Goal: Navigation & Orientation: Find specific page/section

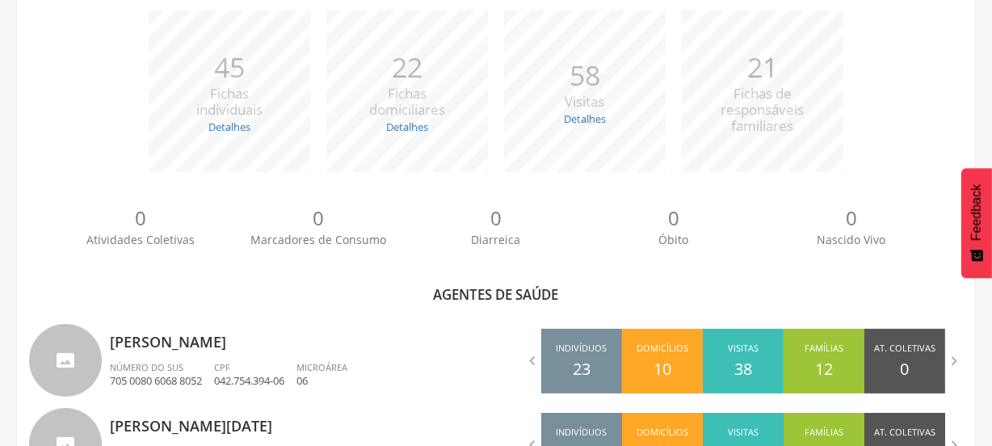
scroll to position [590, 0]
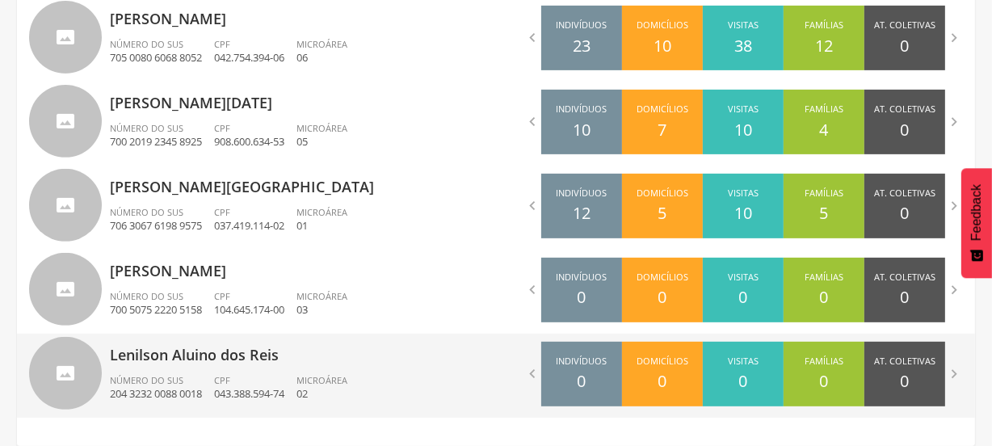
click at [223, 360] on p "Lenilson Aluino dos Reis" at bounding box center [297, 350] width 374 height 32
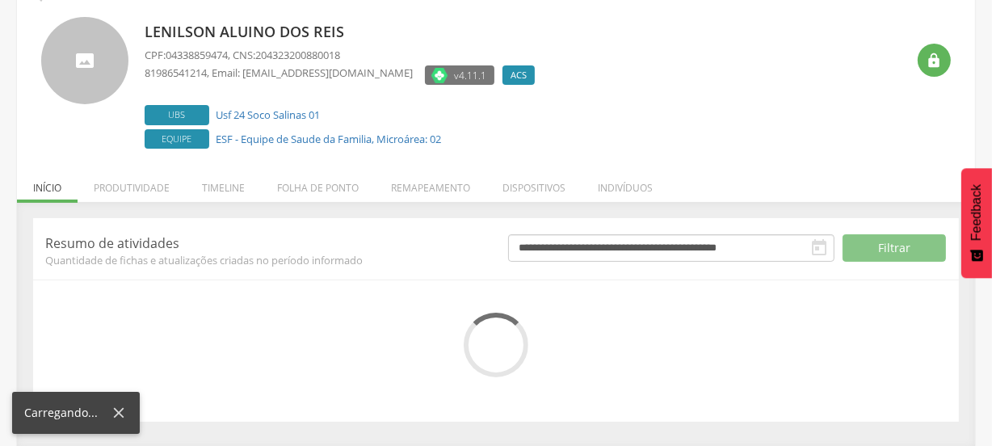
scroll to position [242, 0]
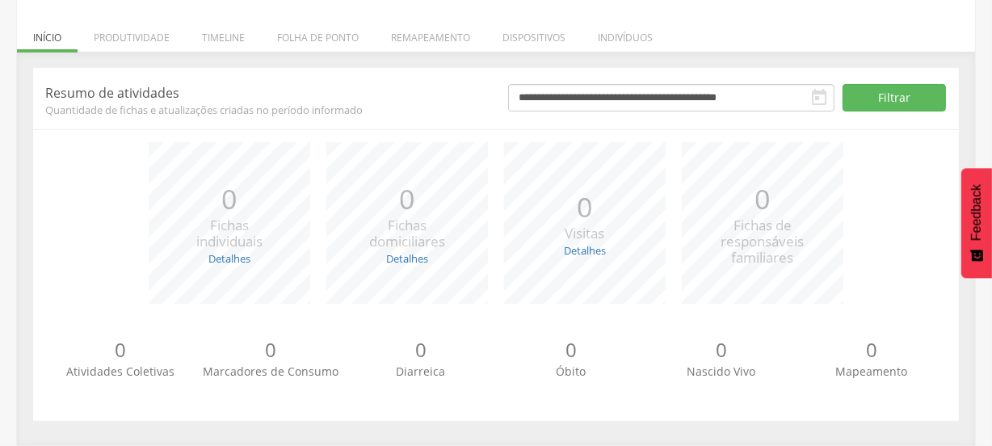
click at [32, 252] on div "**********" at bounding box center [496, 248] width 950 height 361
click at [413, 38] on li "Remapeamento" at bounding box center [431, 34] width 112 height 38
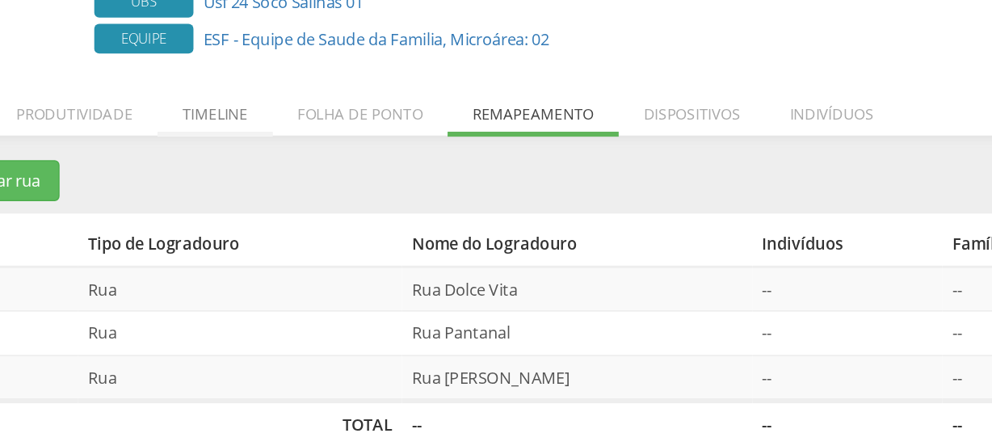
scroll to position [74, 0]
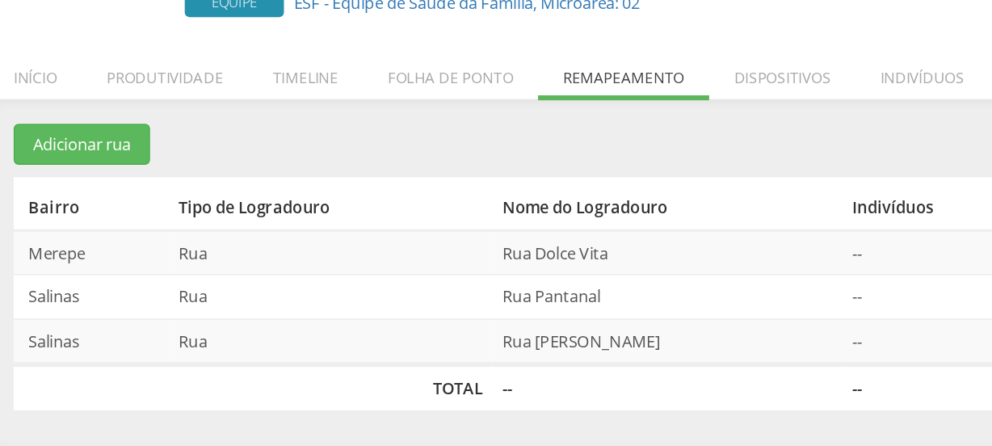
scroll to position [74, 0]
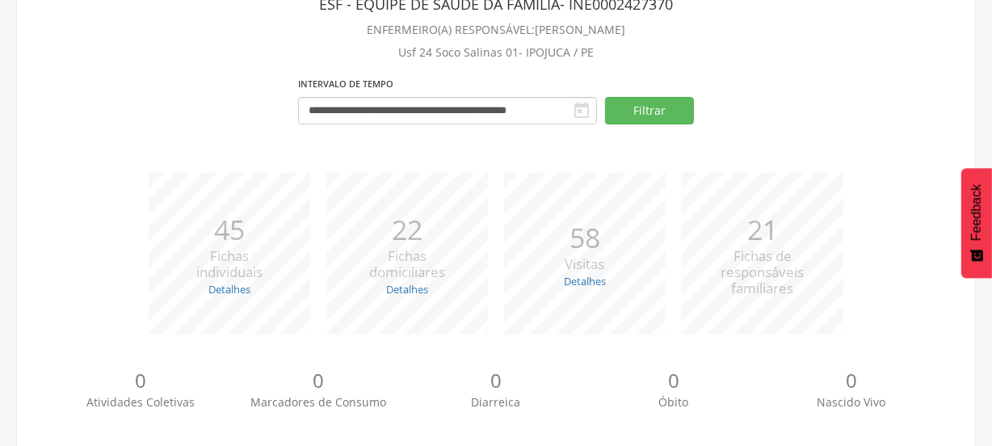
click at [50, 65] on section "**********" at bounding box center [496, 64] width 934 height 151
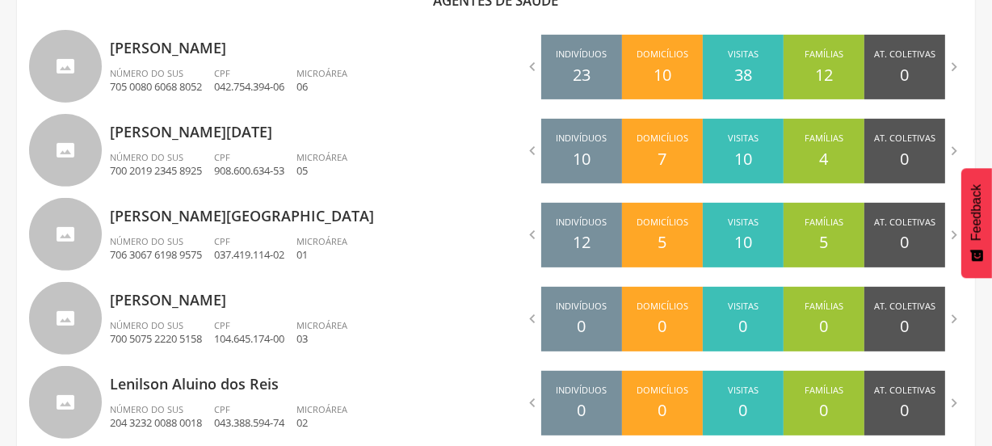
scroll to position [532, 0]
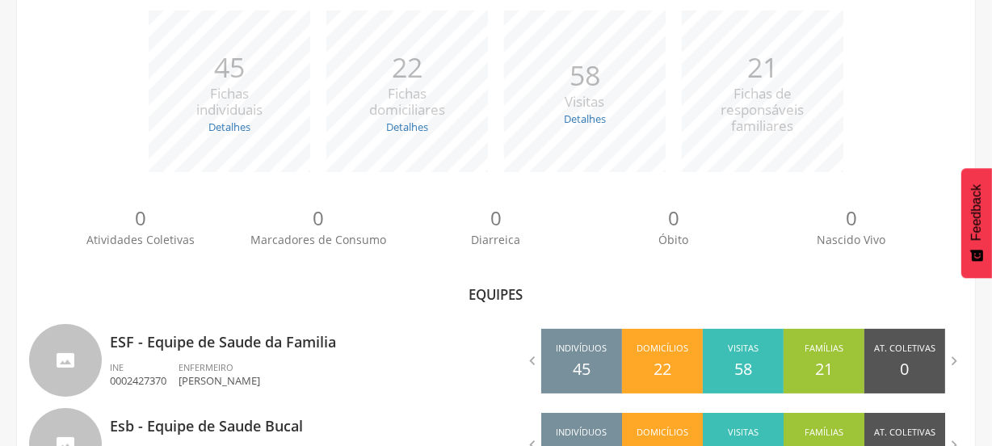
scroll to position [315, 0]
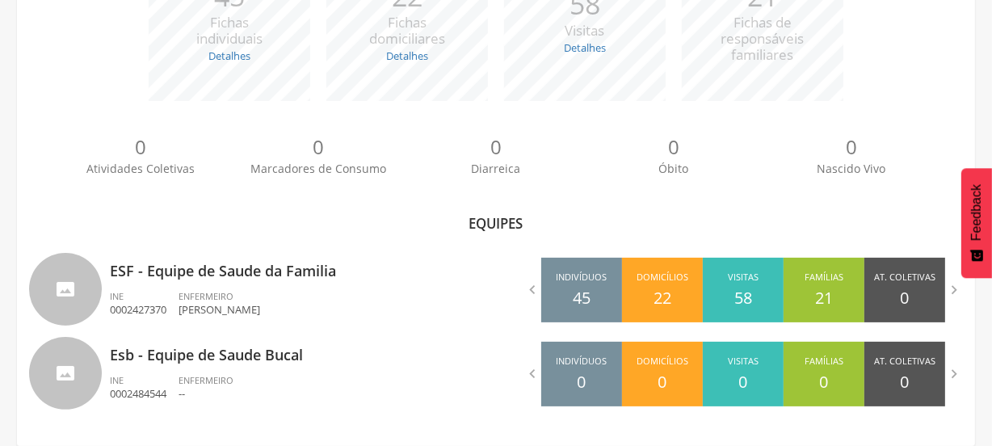
click at [37, 91] on div "*** 45 Fichas individuais Detalhes Novas: 18 Atualizadas: 27 *** 22 Fichas domi…" at bounding box center [496, 28] width 934 height 178
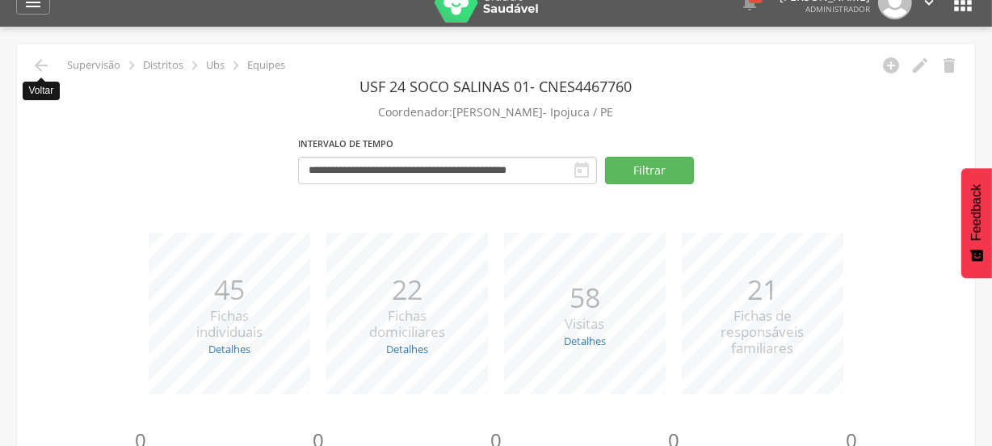
scroll to position [0, 0]
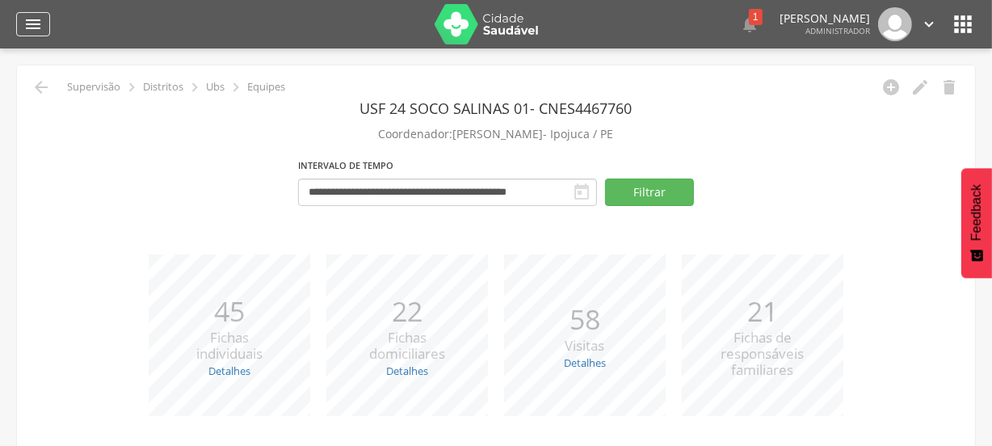
click at [32, 21] on icon "" at bounding box center [32, 24] width 19 height 19
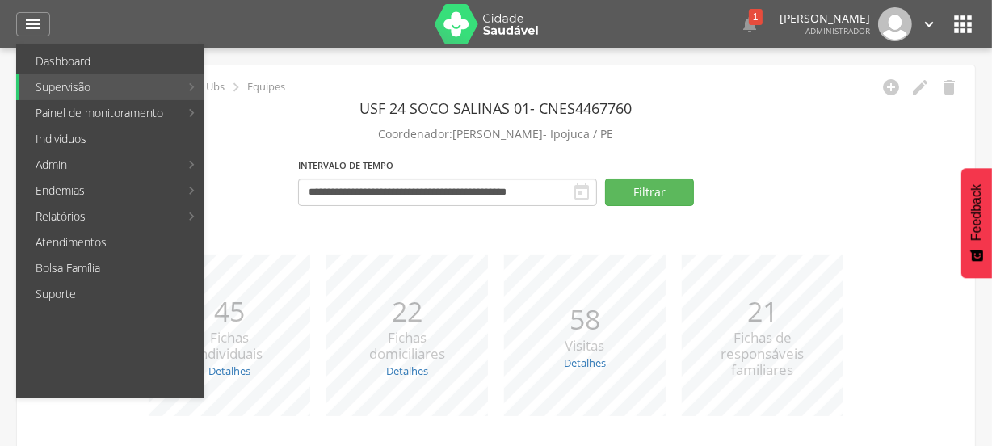
click at [305, 162] on label "Intervalo de Tempo" at bounding box center [345, 166] width 95 height 18
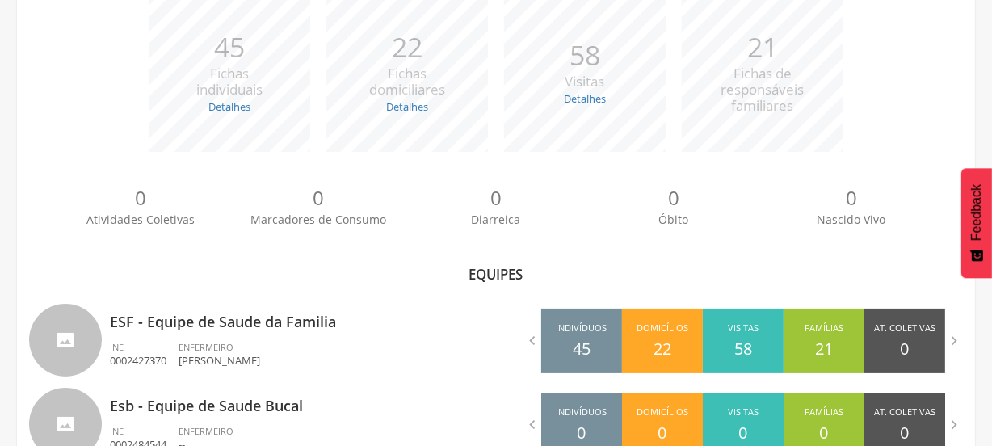
scroll to position [315, 0]
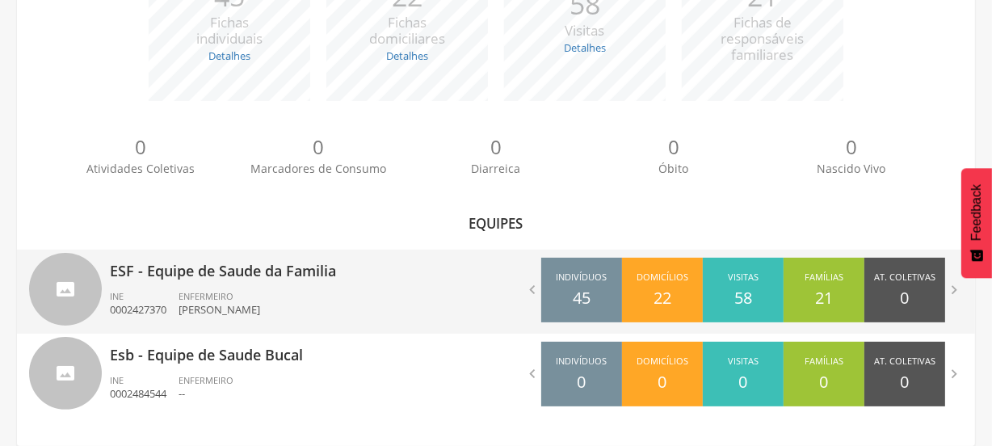
click at [272, 303] on div "ENFERMEIRO [PERSON_NAME]" at bounding box center [226, 303] width 94 height 27
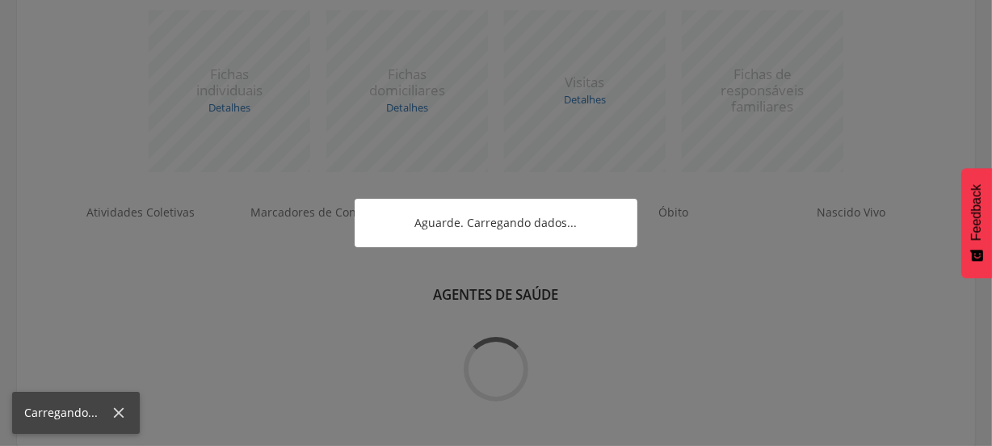
scroll to position [315, 0]
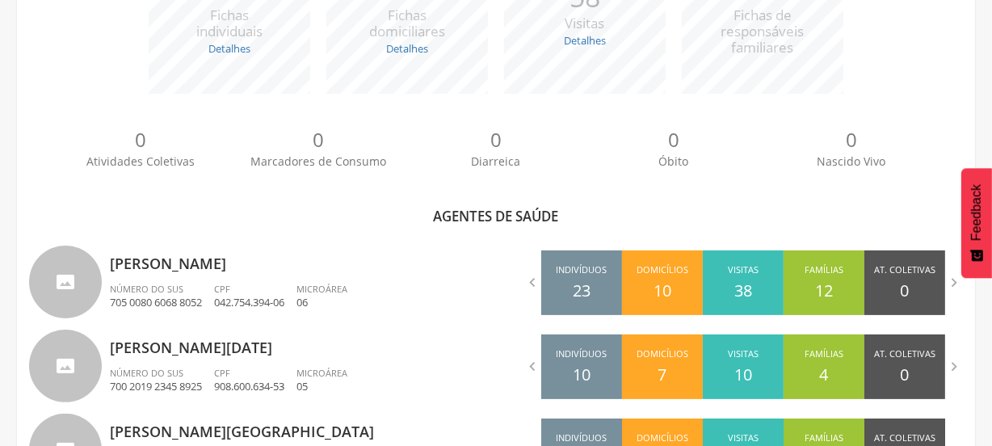
click at [124, 230] on div "**********" at bounding box center [496, 205] width 958 height 971
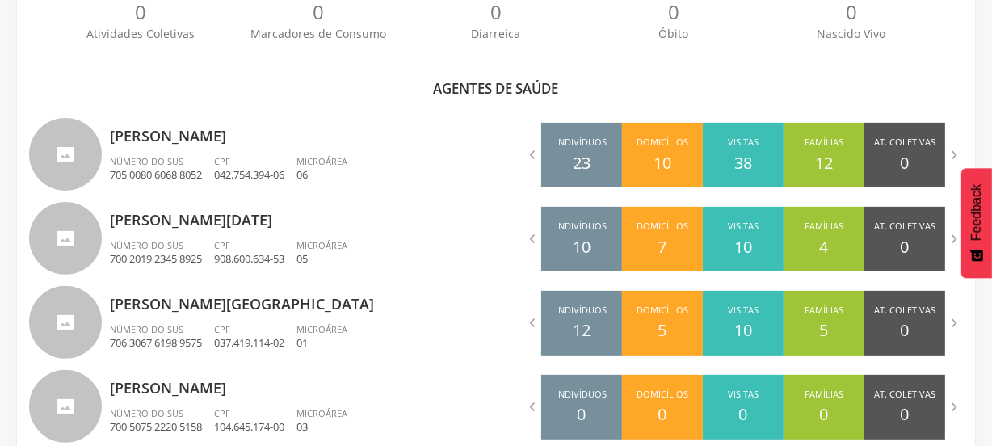
scroll to position [385, 0]
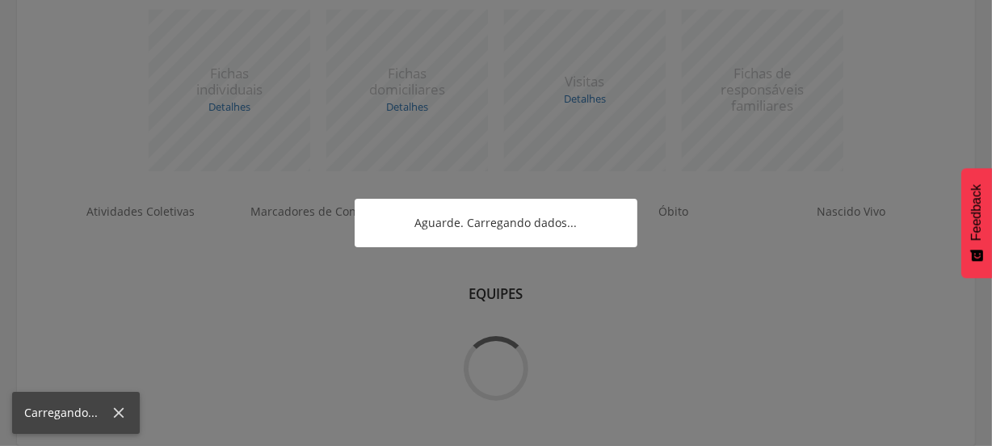
scroll to position [244, 0]
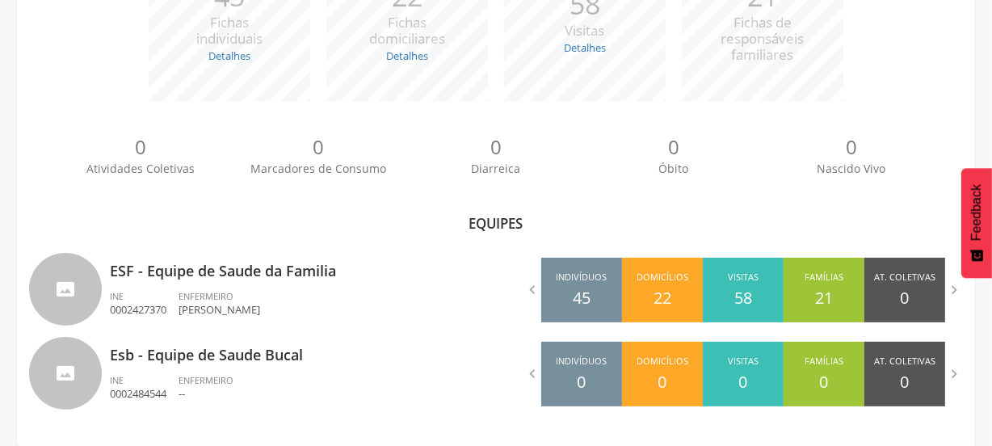
scroll to position [385, 0]
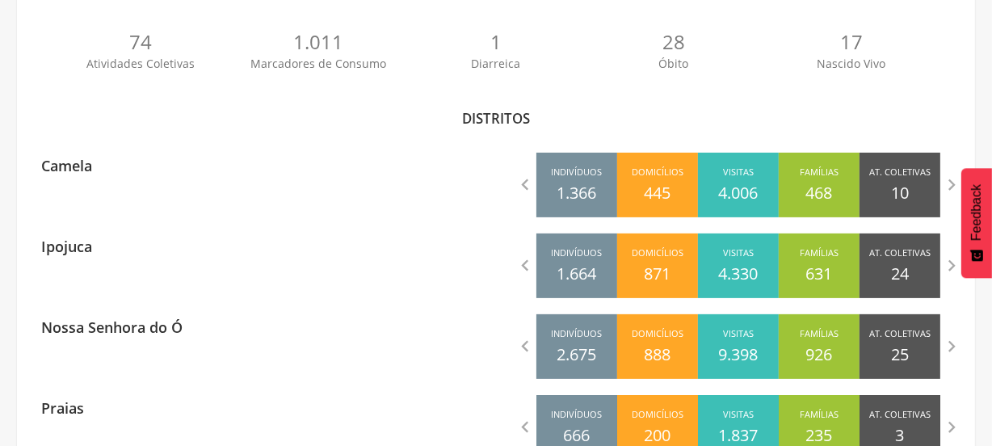
click at [79, 138] on div "**********" at bounding box center [496, 114] width 958 height 925
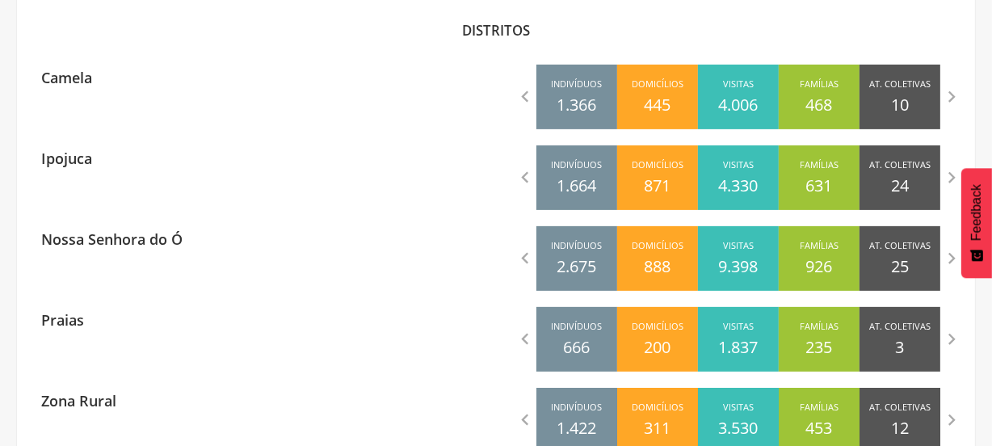
scroll to position [545, 0]
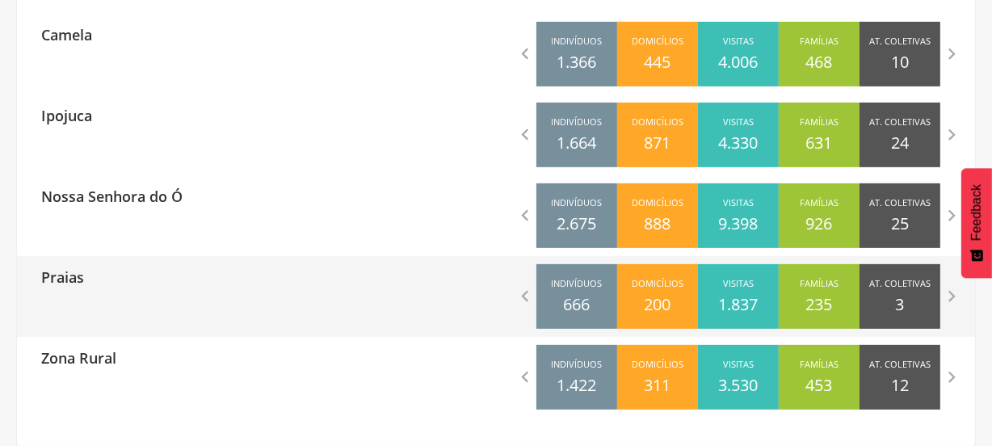
click at [109, 298] on div "Praias  Indivíduos 666 Domicílios 200 Visitas 1.837 Famílias 235 At. Coletivas…" at bounding box center [496, 296] width 958 height 81
click at [305, 274] on div "Praias" at bounding box center [256, 276] width 479 height 40
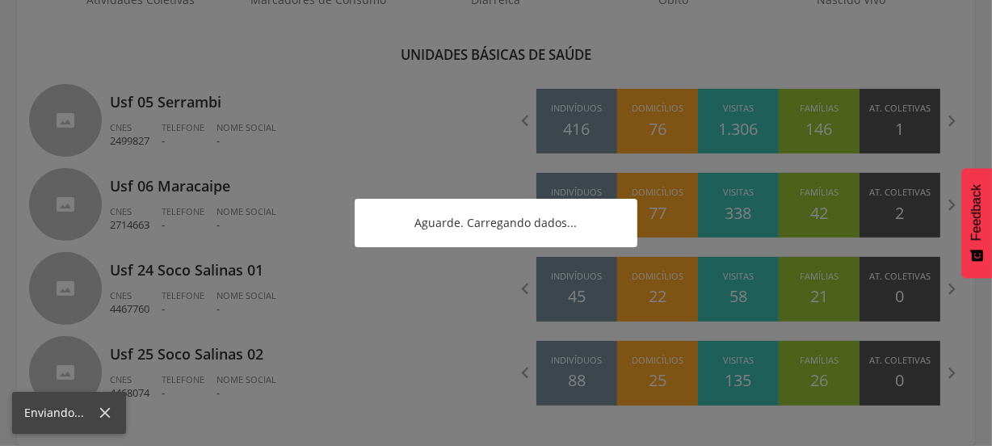
scroll to position [483, 0]
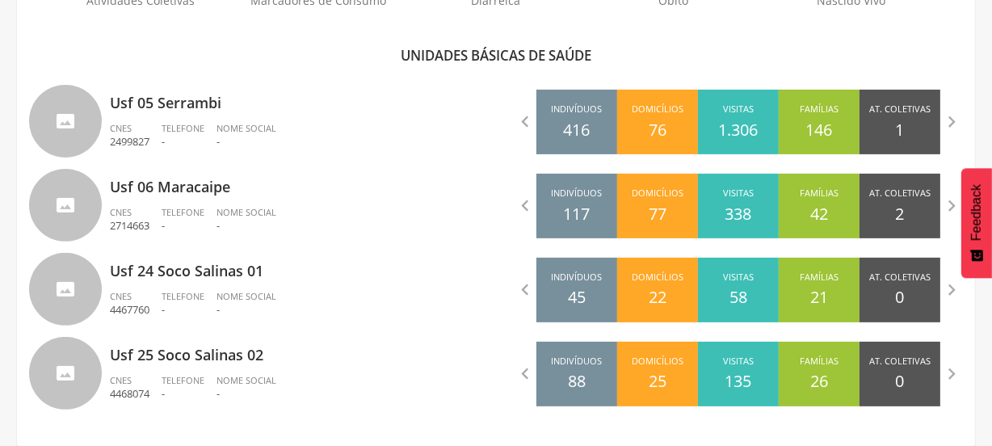
click at [325, 55] on div "Unidades básicas de saúde" at bounding box center [496, 55] width 934 height 19
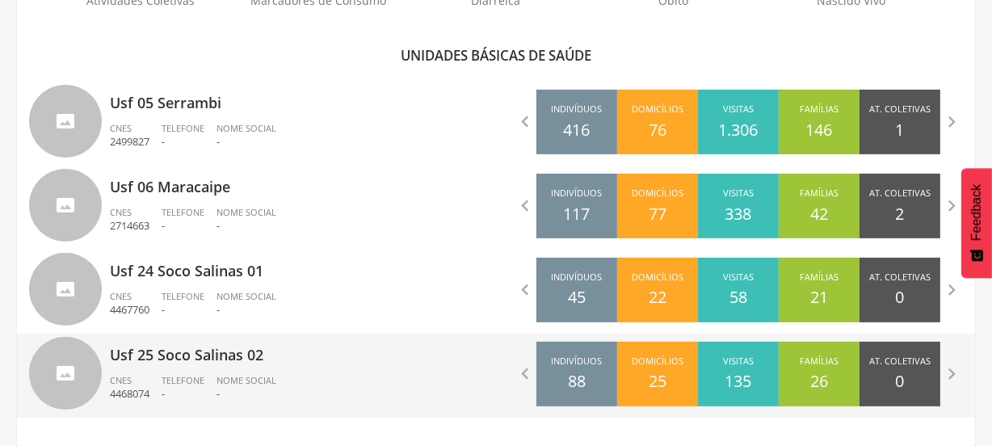
click at [284, 385] on div "Nome Social -" at bounding box center [253, 387] width 72 height 27
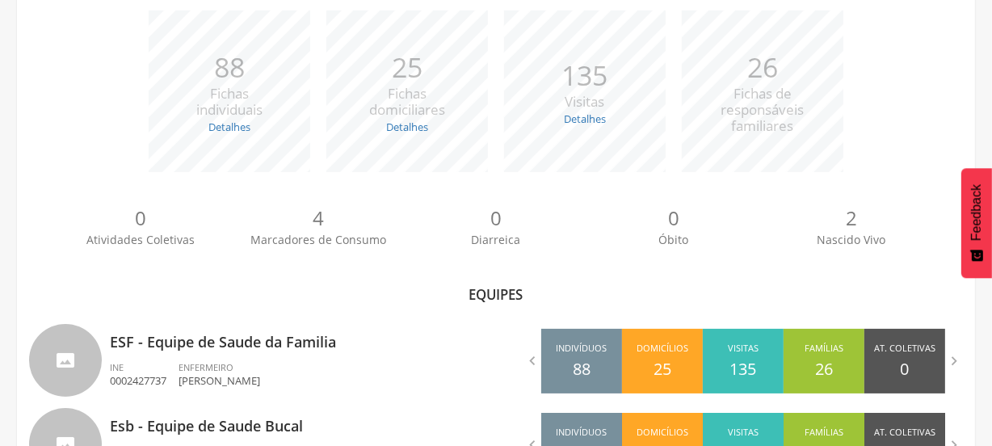
scroll to position [315, 0]
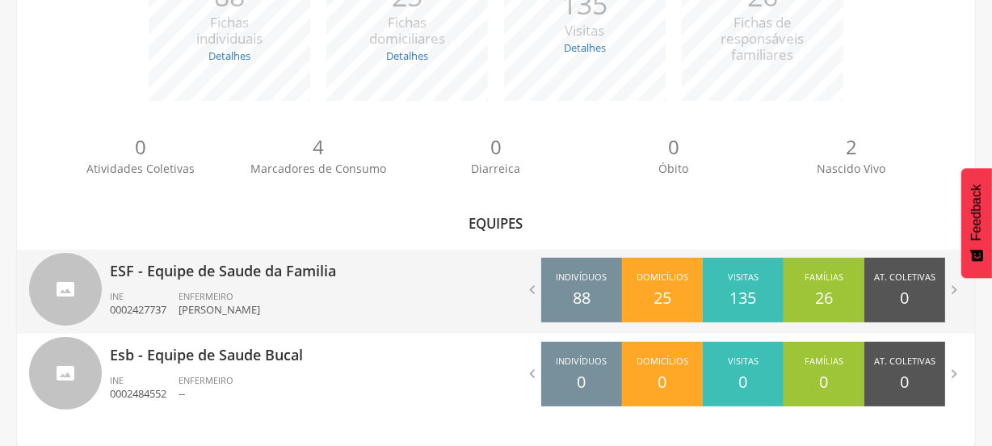
click at [272, 290] on div "ENFERMEIRO [PERSON_NAME]" at bounding box center [226, 303] width 94 height 27
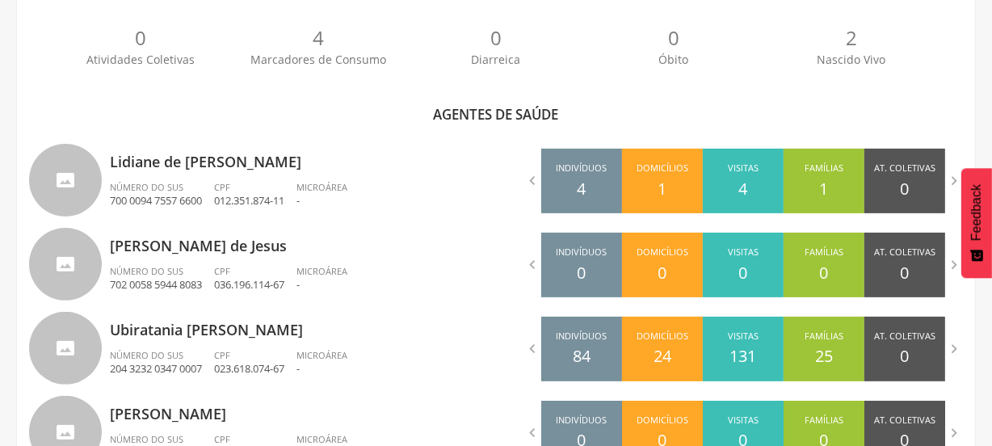
scroll to position [418, 0]
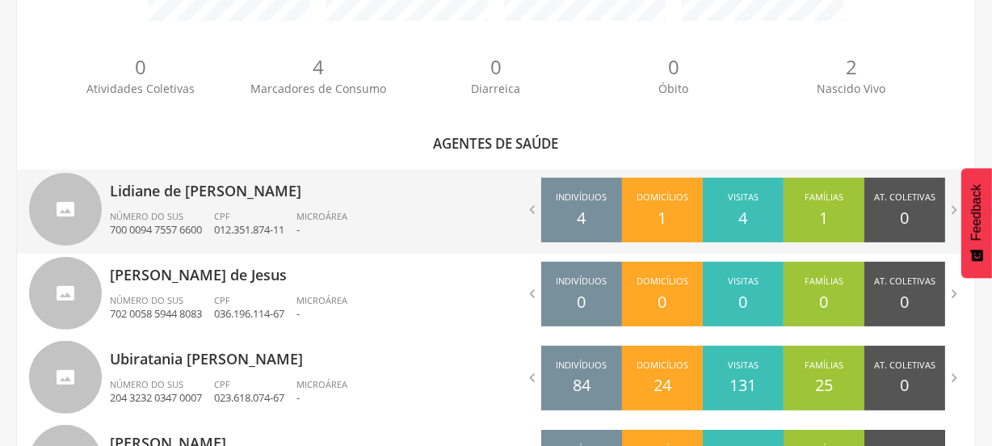
click at [434, 225] on ul "Número do SUS 700 0094 7557 6600 CPF 012.351.874-11 Microárea -" at bounding box center [297, 228] width 374 height 36
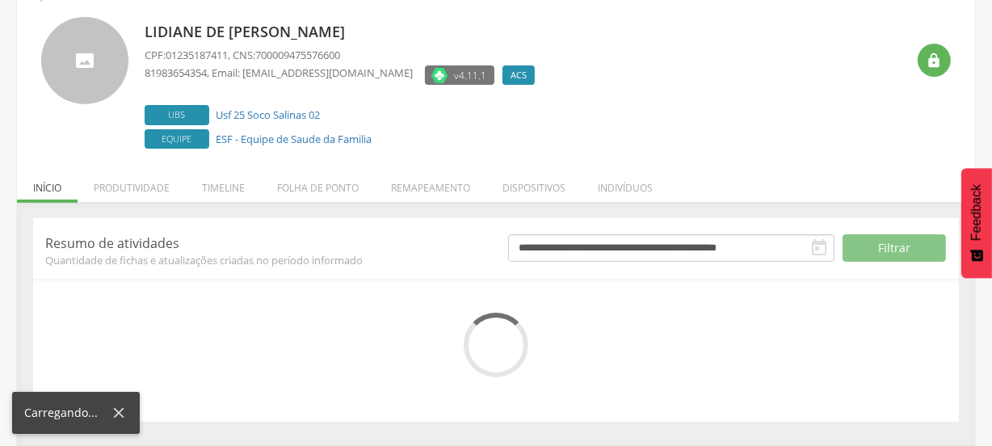
scroll to position [242, 0]
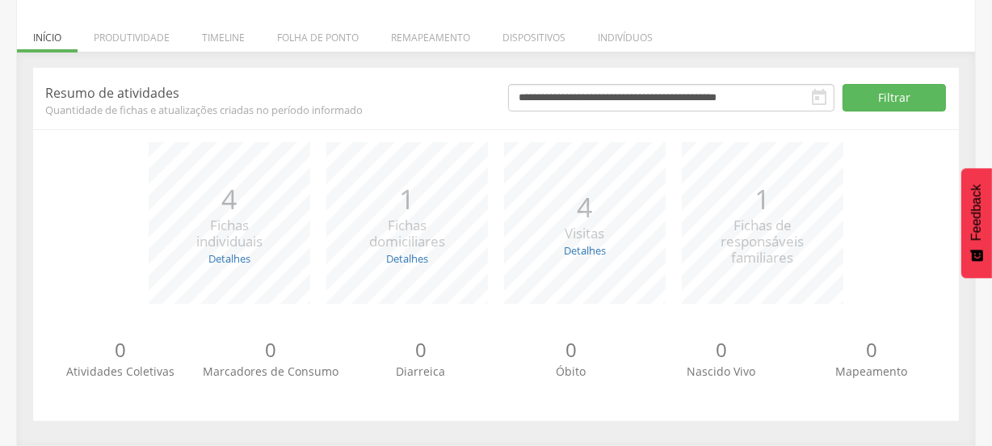
click at [105, 272] on div "*** 4 Fichas individuais Detalhes Novas: 4 Atualizadas: 0 *** 1 Fichas domicili…" at bounding box center [496, 231] width 902 height 178
click at [415, 42] on li "Remapeamento" at bounding box center [431, 34] width 112 height 38
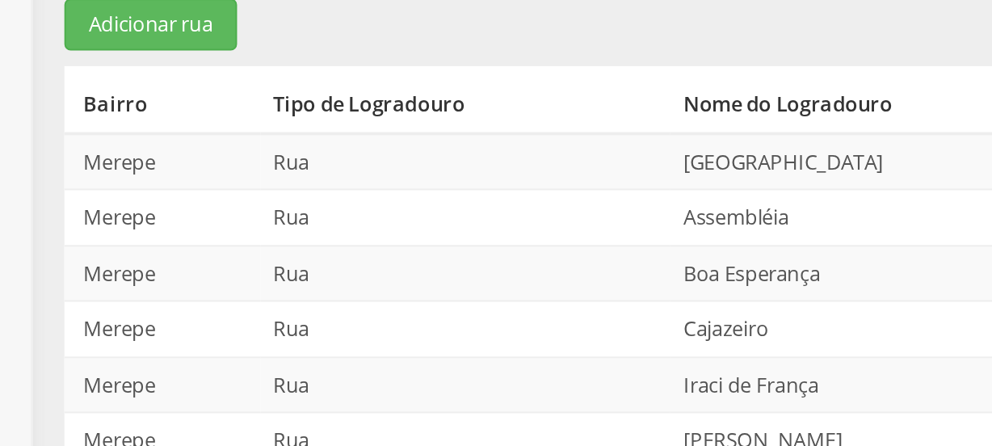
scroll to position [282, 0]
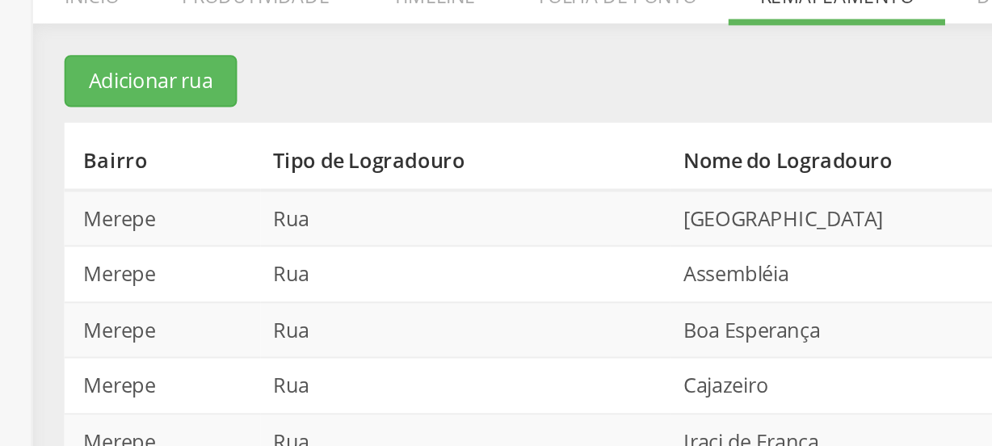
click at [290, 43] on section "Adicionar rua Bairro Tipo de Logradouro Nome do Logradouro Indivíduos Famílias …" at bounding box center [496, 265] width 926 height 474
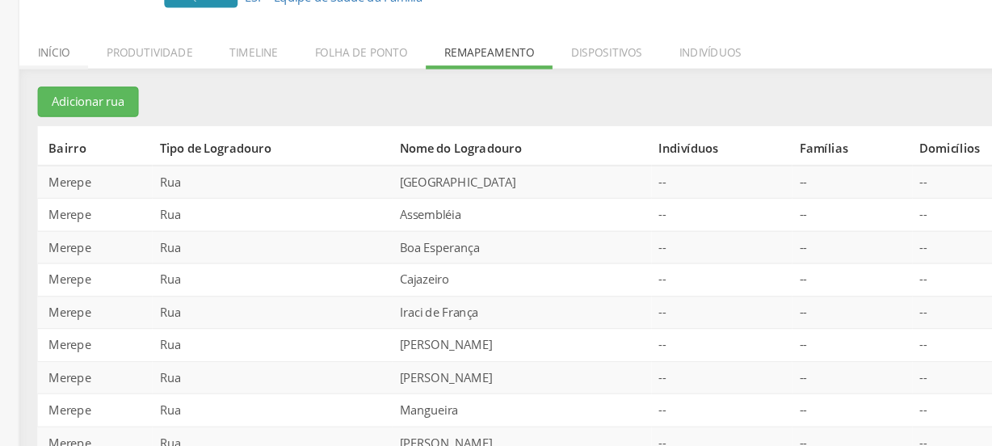
scroll to position [205, 0]
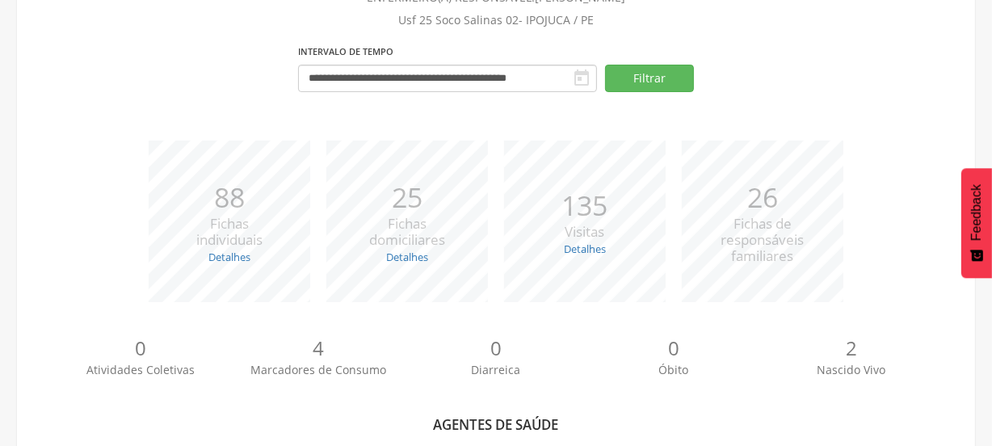
scroll to position [506, 0]
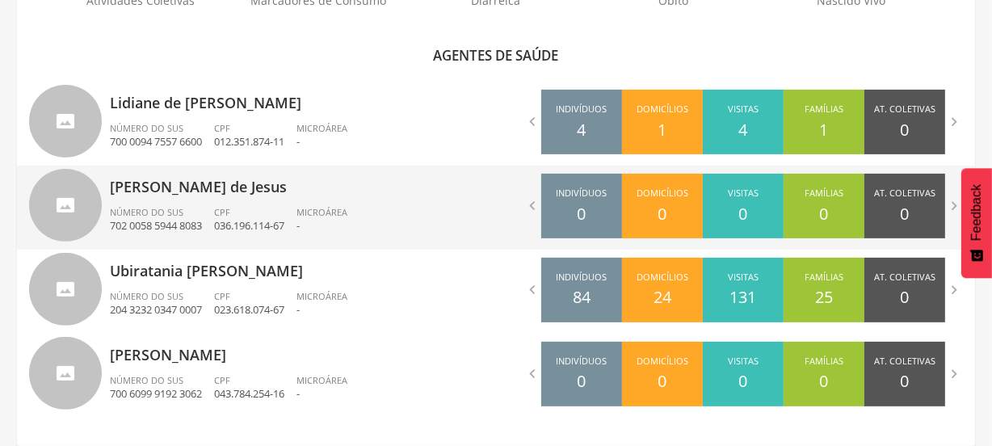
click at [364, 201] on div "[PERSON_NAME] de Jesus Número do SUS 702 0058 5944 8083 CPF 036.196.114-67 Micr…" at bounding box center [297, 208] width 374 height 84
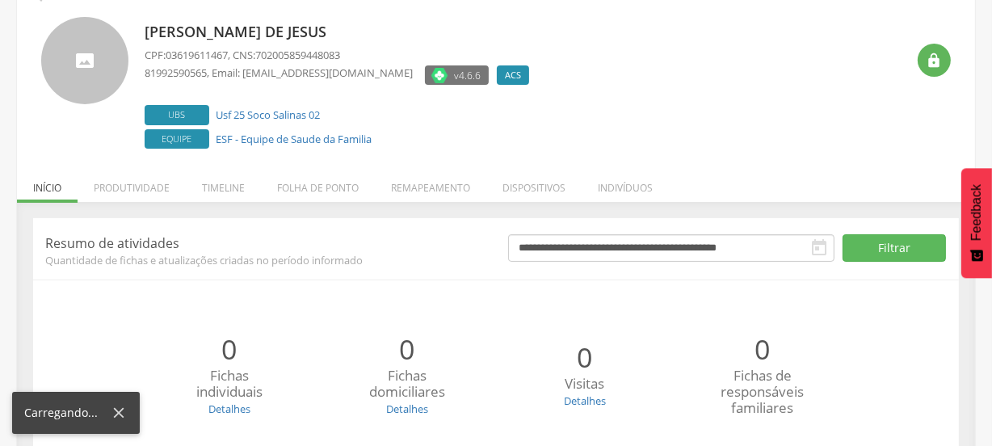
scroll to position [242, 0]
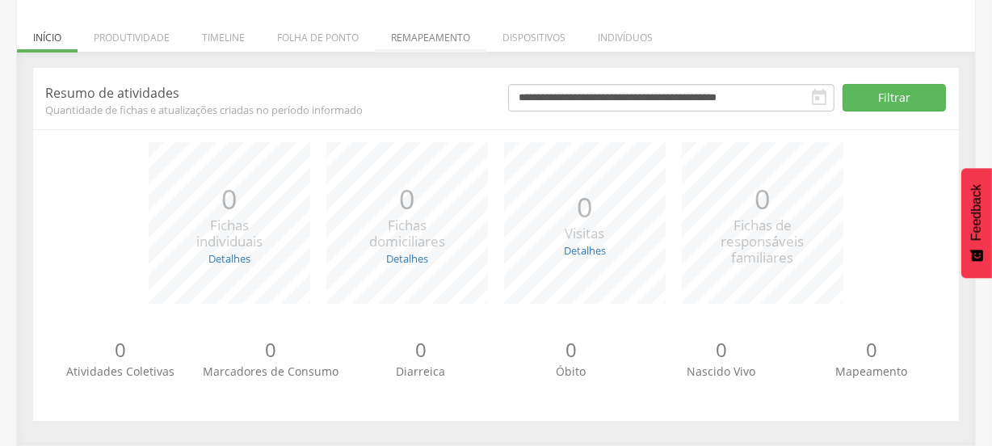
click at [421, 39] on li "Remapeamento" at bounding box center [431, 34] width 112 height 38
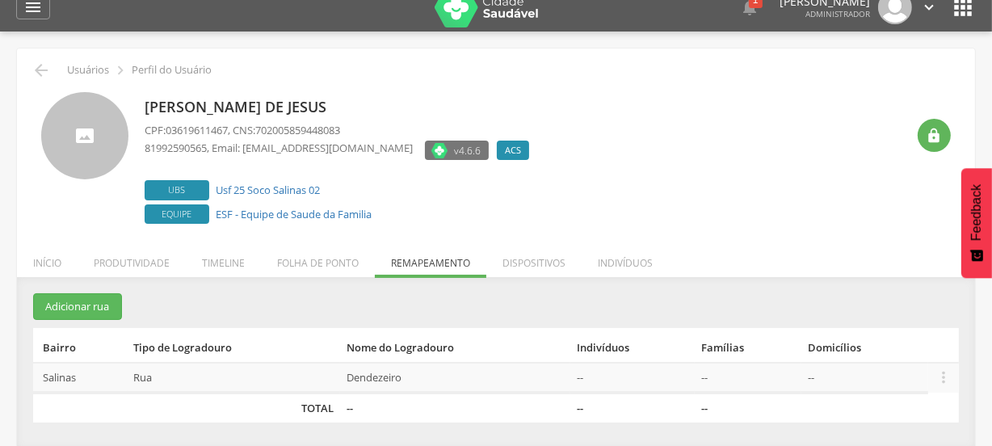
scroll to position [0, 0]
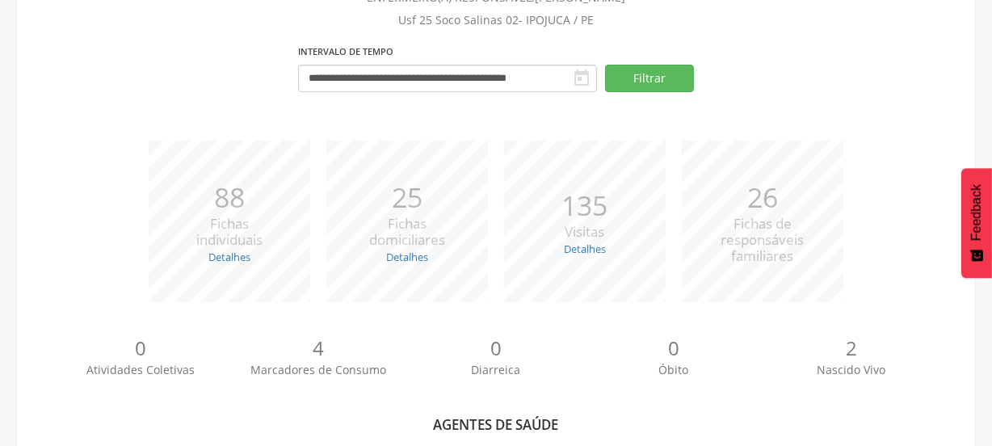
scroll to position [506, 0]
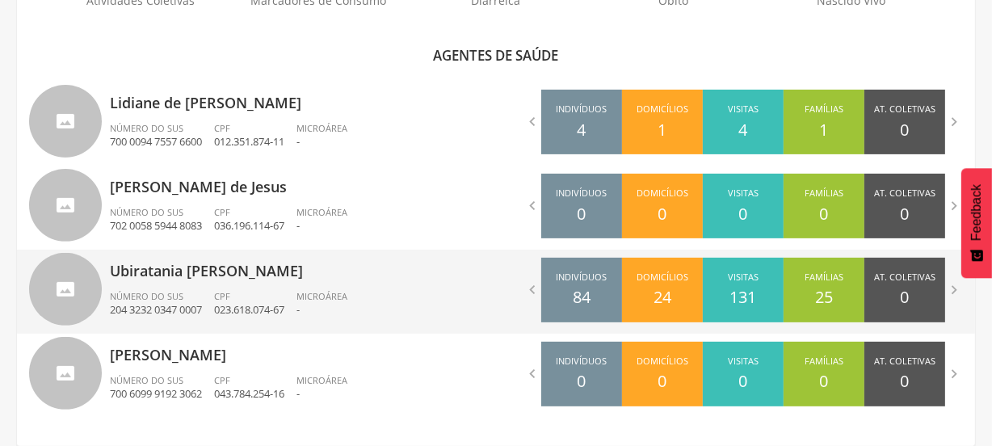
click at [288, 281] on div "Ubiratania Cassia da Silva Número do SUS 204 3232 0347 0007 CPF 023.618.074-67 …" at bounding box center [297, 292] width 374 height 84
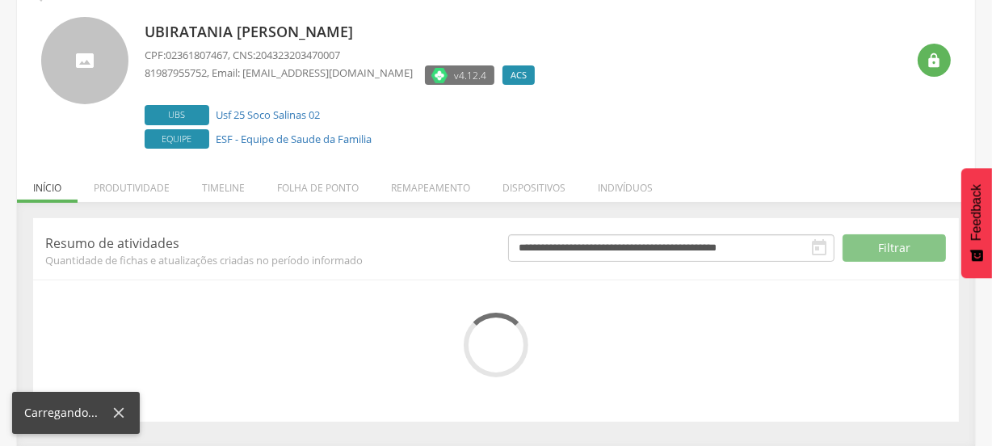
scroll to position [242, 0]
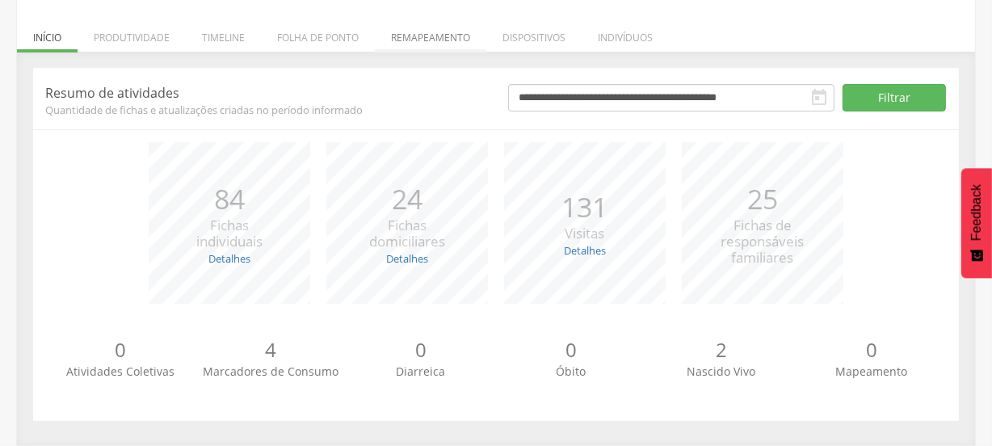
click at [442, 37] on li "Remapeamento" at bounding box center [431, 34] width 112 height 38
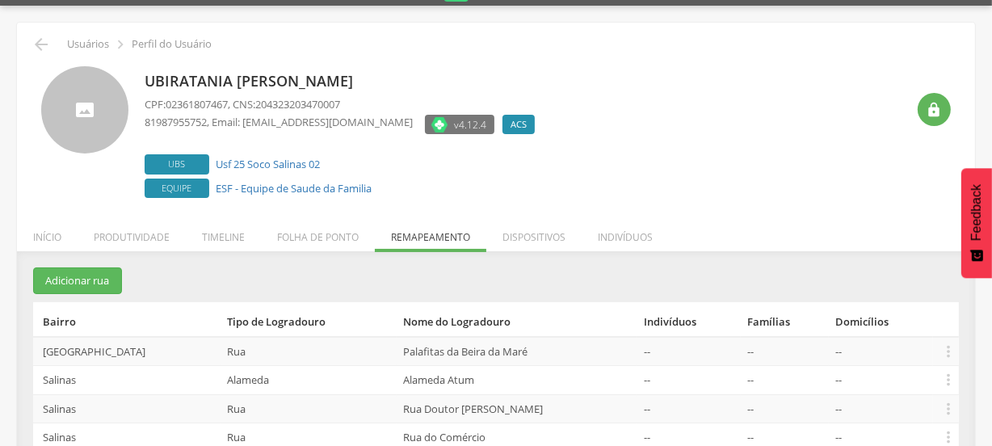
scroll to position [14, 0]
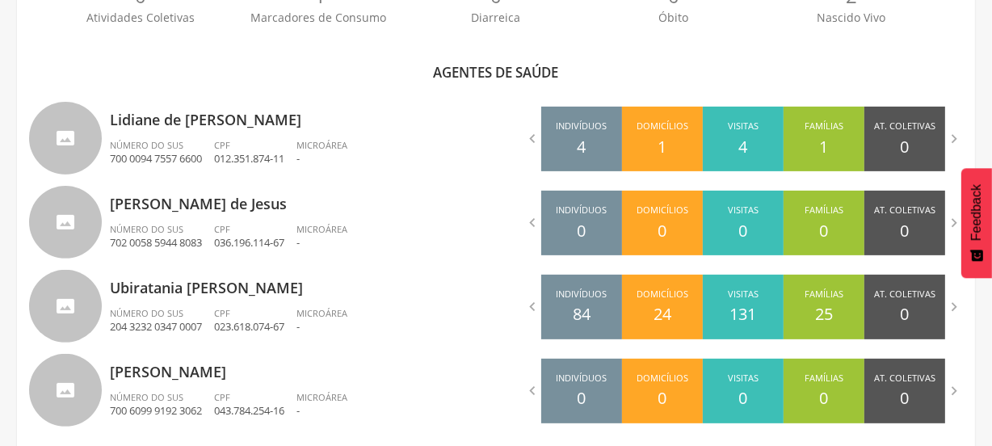
scroll to position [506, 0]
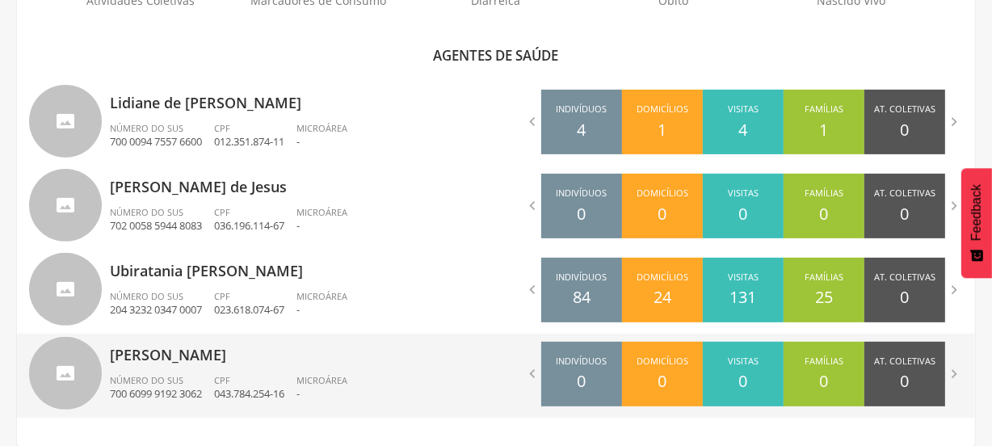
click at [287, 385] on div "CPF 043.784.254-16" at bounding box center [255, 387] width 82 height 27
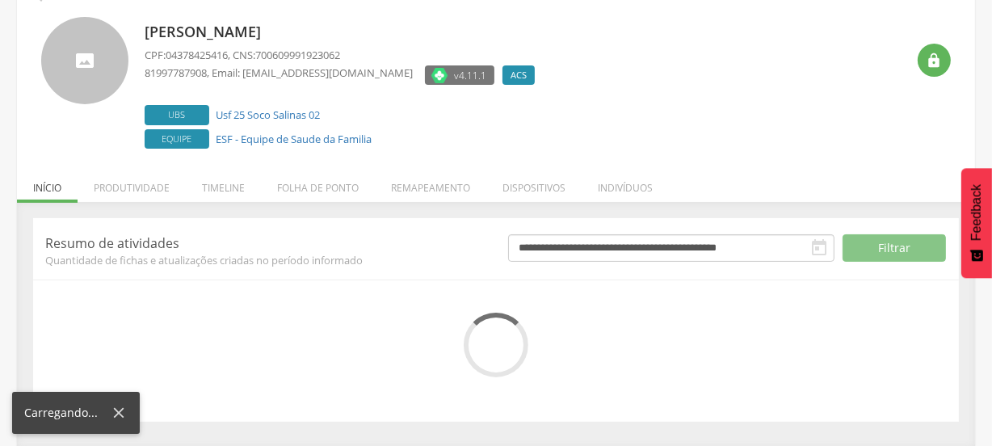
scroll to position [242, 0]
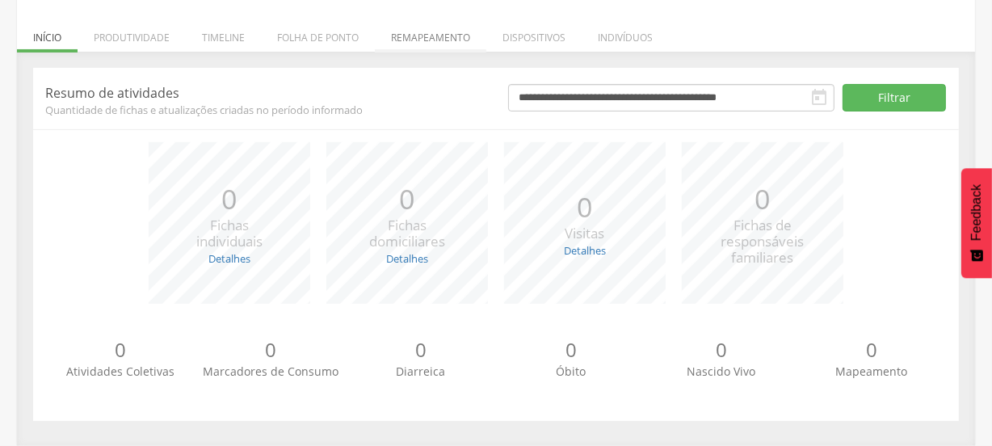
click at [428, 44] on li "Remapeamento" at bounding box center [431, 34] width 112 height 38
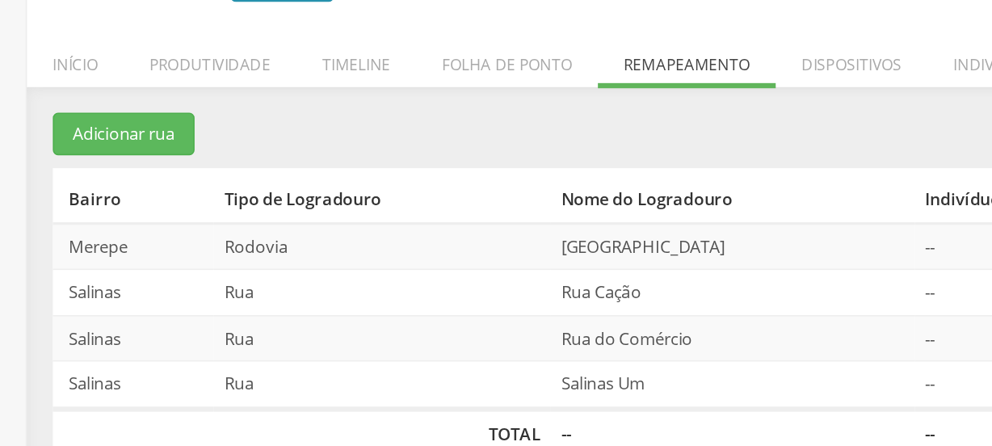
scroll to position [103, 0]
